Goal: Information Seeking & Learning: Learn about a topic

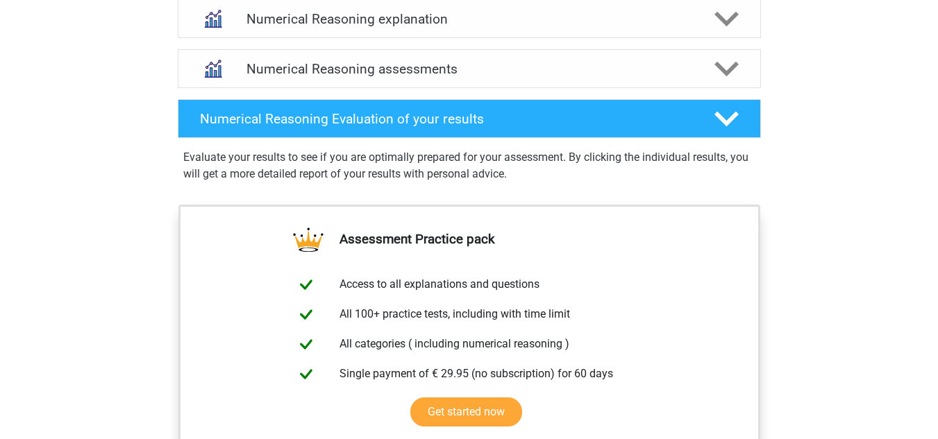
scroll to position [833, 0]
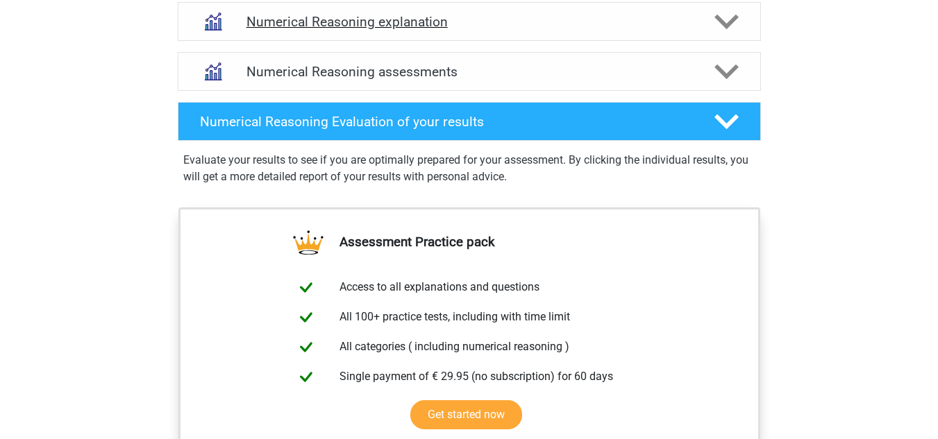
click at [736, 28] on icon at bounding box center [726, 22] width 24 height 24
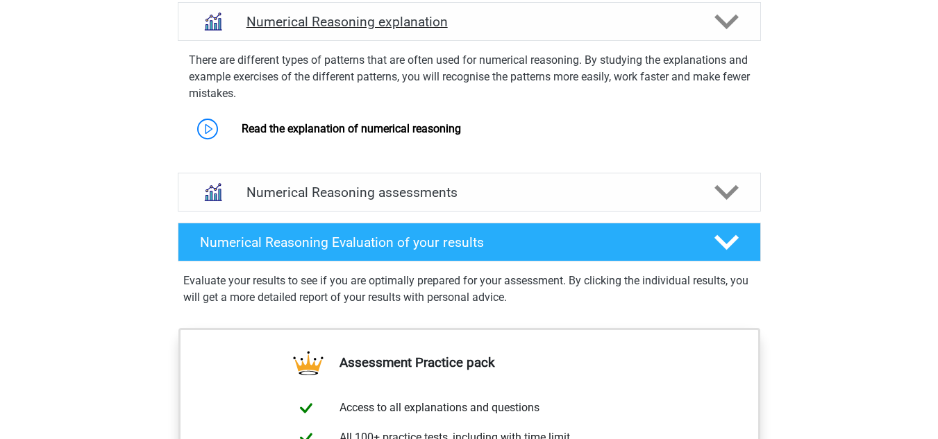
click at [736, 28] on icon at bounding box center [726, 22] width 24 height 24
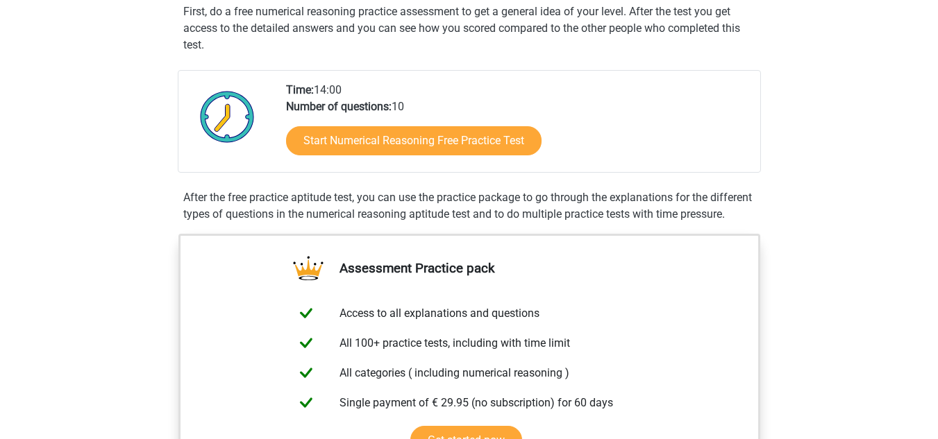
scroll to position [269, 0]
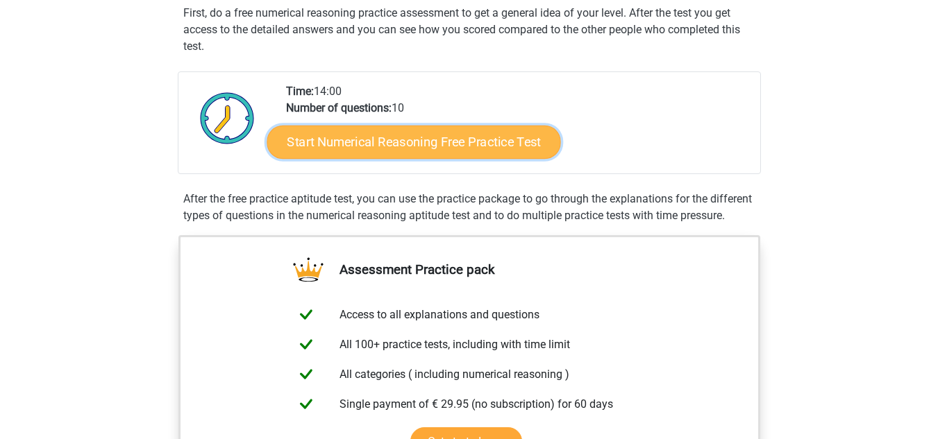
click at [483, 150] on link "Start Numerical Reasoning Free Practice Test" at bounding box center [414, 141] width 294 height 33
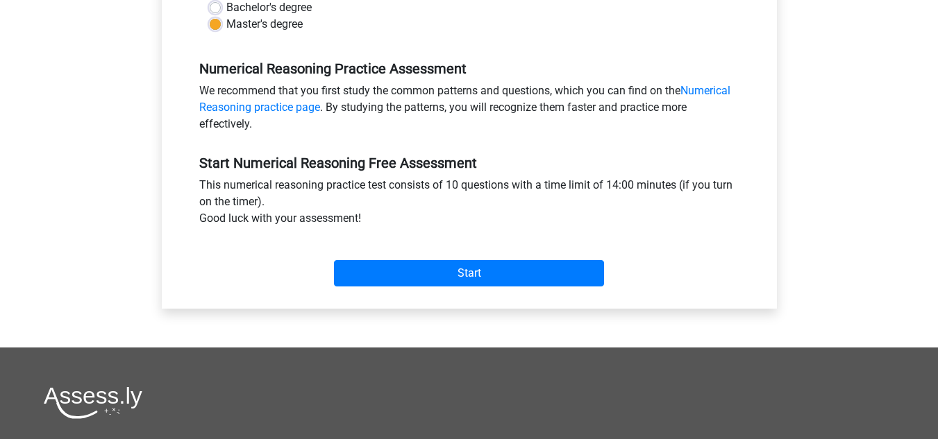
scroll to position [389, 0]
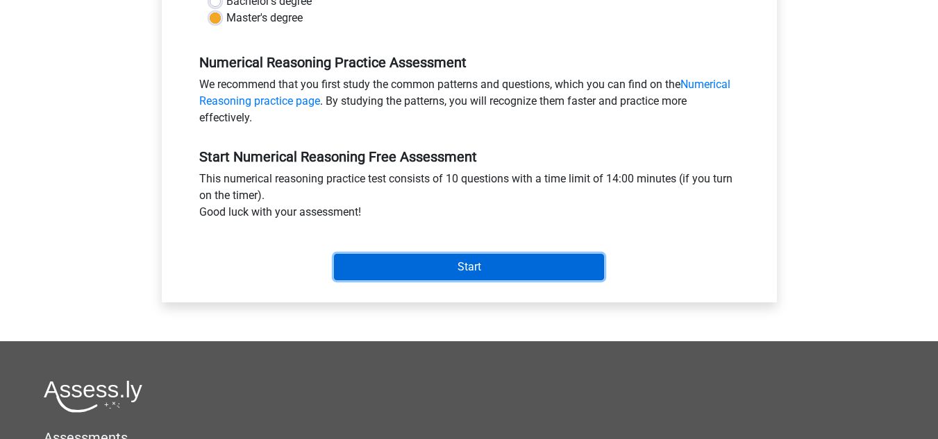
click at [491, 269] on input "Start" at bounding box center [469, 267] width 270 height 26
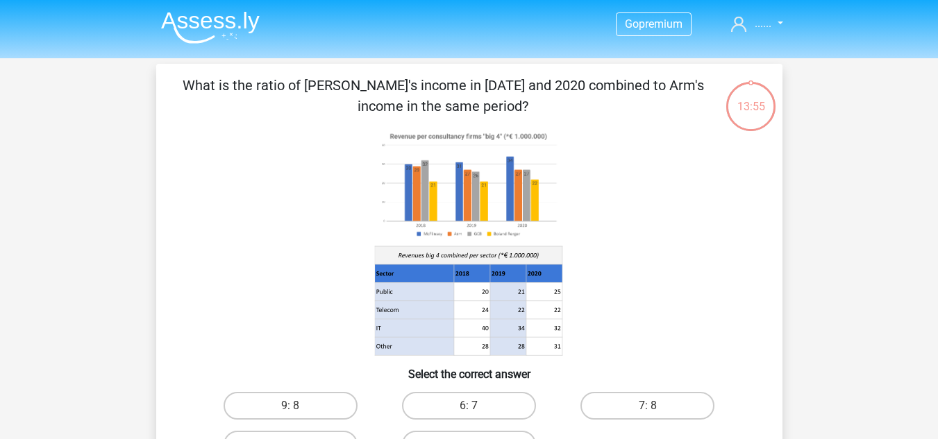
click at [680, 253] on icon at bounding box center [470, 242] width 560 height 229
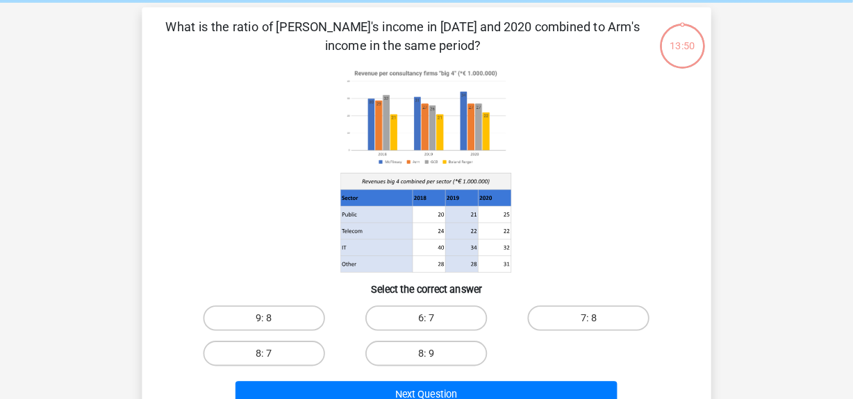
scroll to position [28, 0]
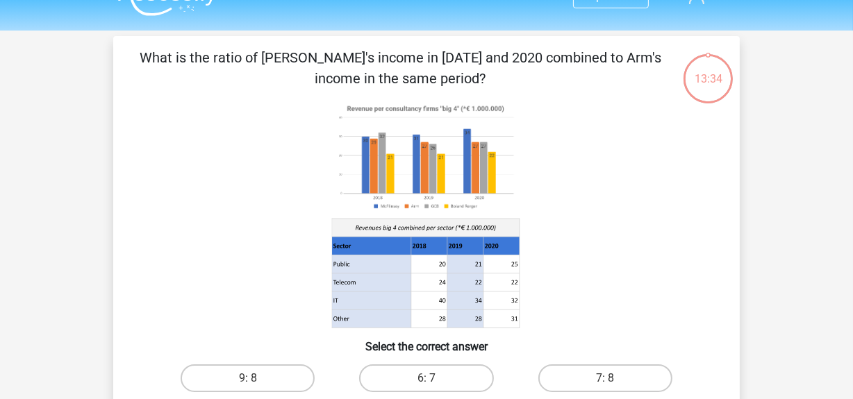
drag, startPoint x: 930, startPoint y: 1, endPoint x: 633, endPoint y: 253, distance: 389.5
click at [633, 253] on icon at bounding box center [426, 214] width 560 height 229
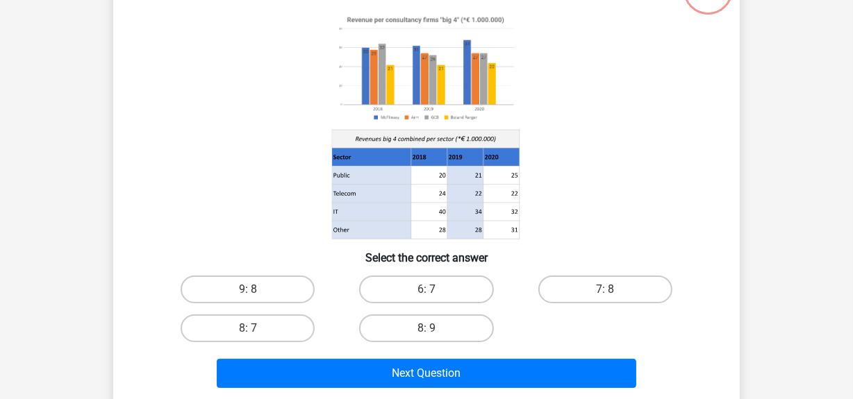
scroll to position [128, 0]
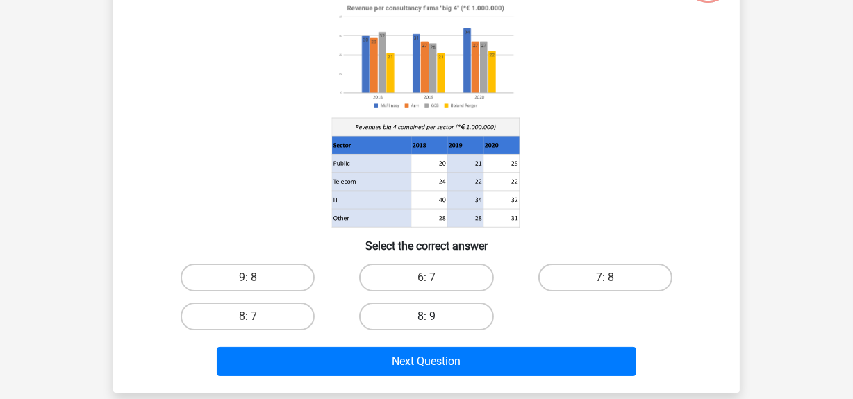
click at [424, 305] on label "8: 9" at bounding box center [426, 317] width 134 height 28
click at [426, 317] on input "8: 9" at bounding box center [430, 321] width 9 height 9
radio input "true"
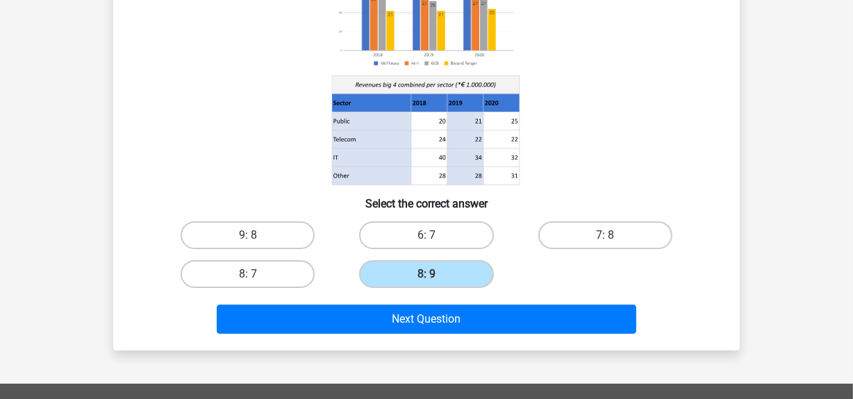
scroll to position [179, 0]
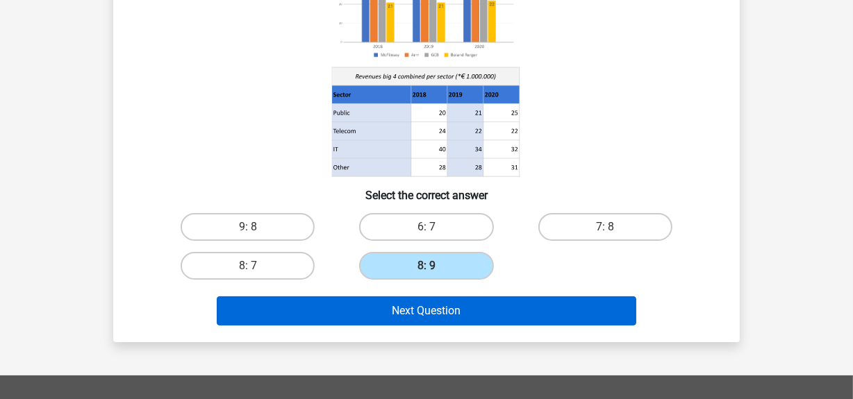
drag, startPoint x: 462, startPoint y: 326, endPoint x: 442, endPoint y: 314, distance: 23.0
click at [442, 314] on div "Next Question" at bounding box center [426, 313] width 536 height 35
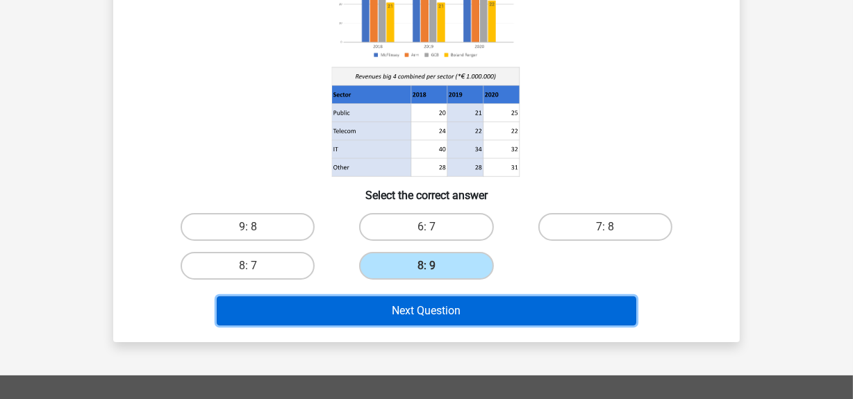
click at [442, 314] on button "Next Question" at bounding box center [427, 310] width 420 height 29
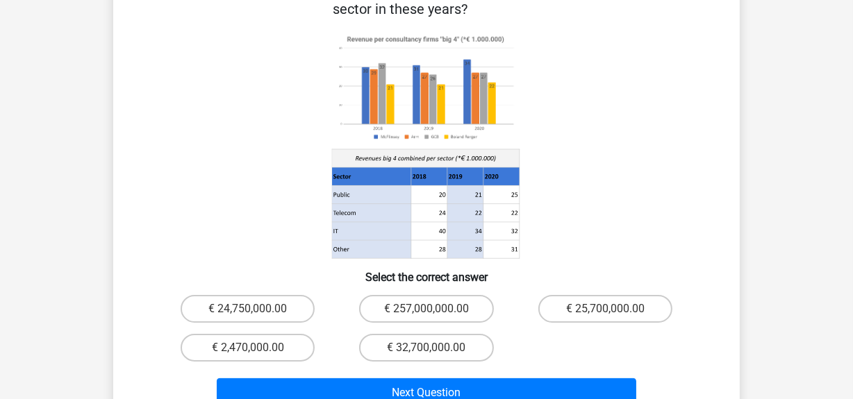
scroll to position [114, 0]
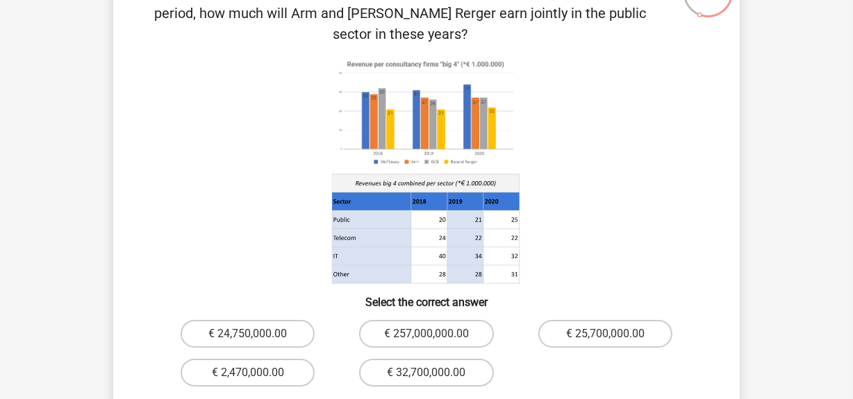
click at [589, 152] on icon at bounding box center [426, 170] width 560 height 229
click at [444, 359] on label "€ 32,700,000.00" at bounding box center [426, 373] width 134 height 28
click at [435, 373] on input "€ 32,700,000.00" at bounding box center [430, 377] width 9 height 9
radio input "true"
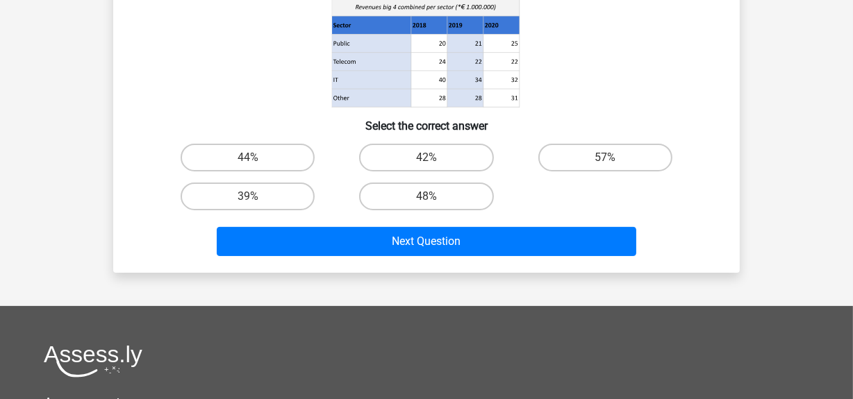
scroll to position [252, 0]
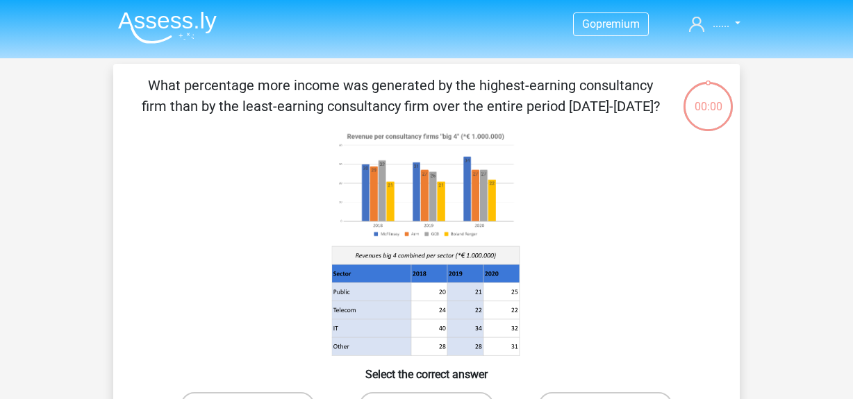
scroll to position [252, 0]
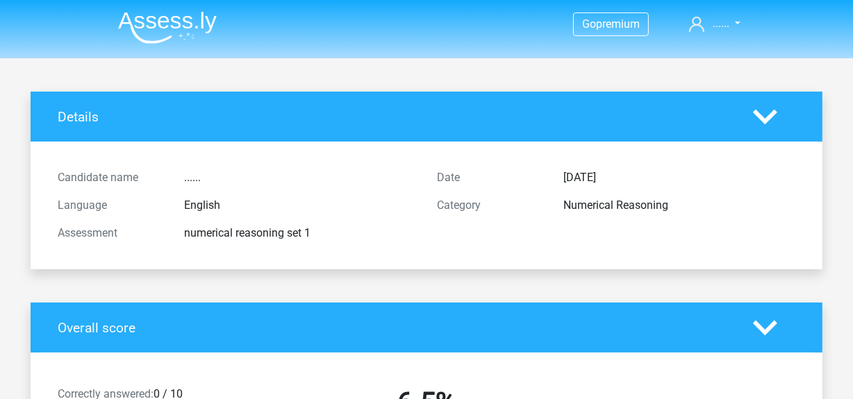
scroll to position [348, 0]
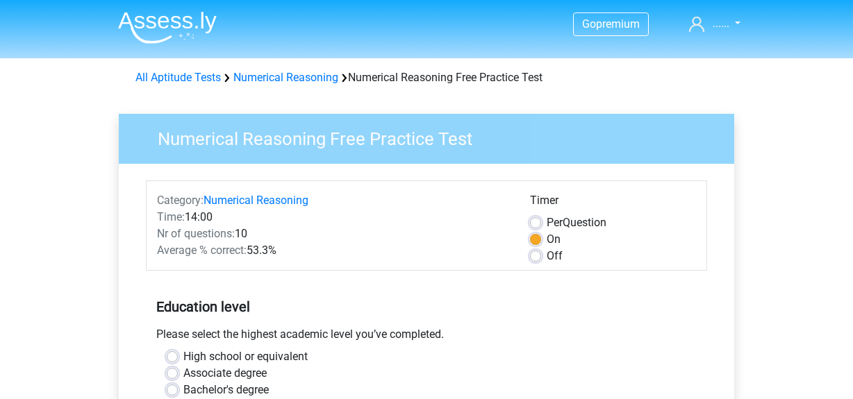
scroll to position [353, 0]
